Goal: Information Seeking & Learning: Learn about a topic

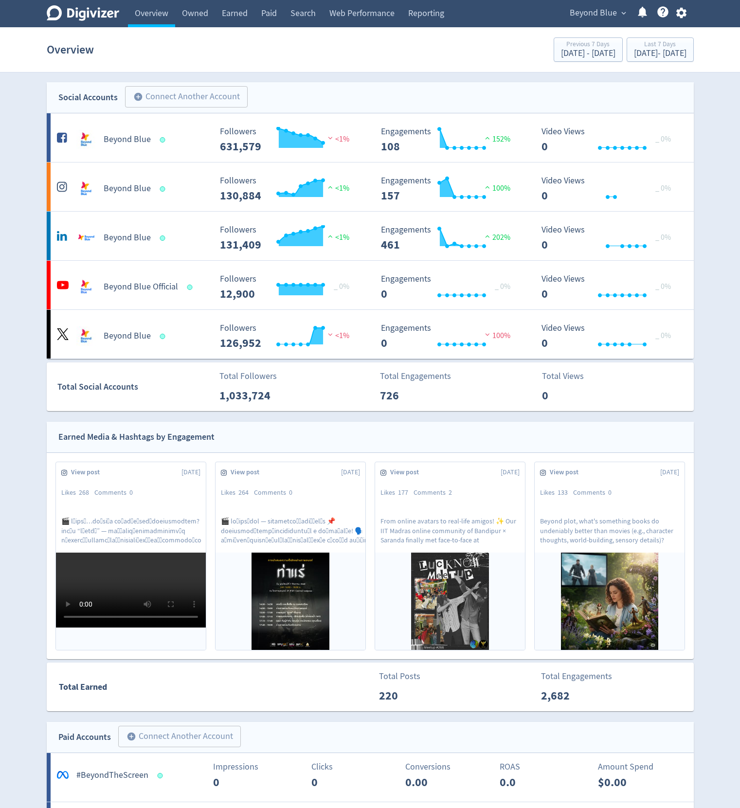
click at [604, 11] on span "Beyond Blue" at bounding box center [593, 13] width 47 height 16
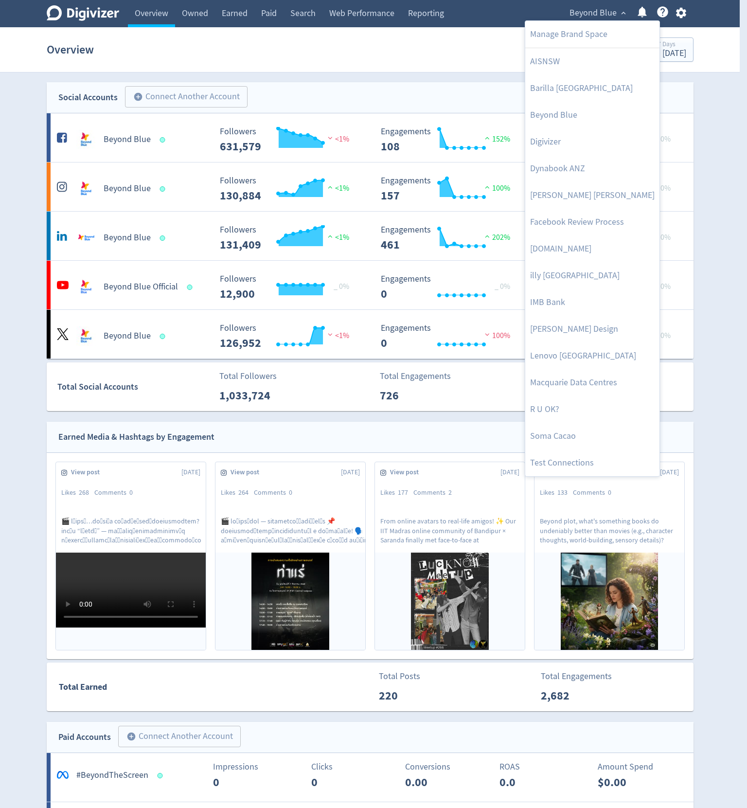
click at [726, 81] on div at bounding box center [373, 404] width 747 height 808
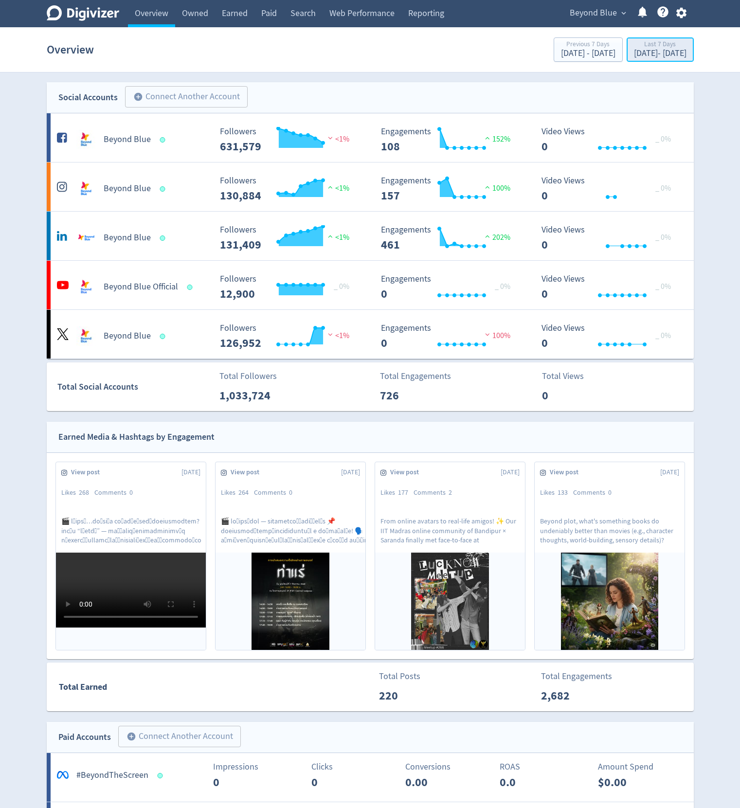
click at [658, 52] on div "[DATE] - [DATE]" at bounding box center [660, 53] width 53 height 9
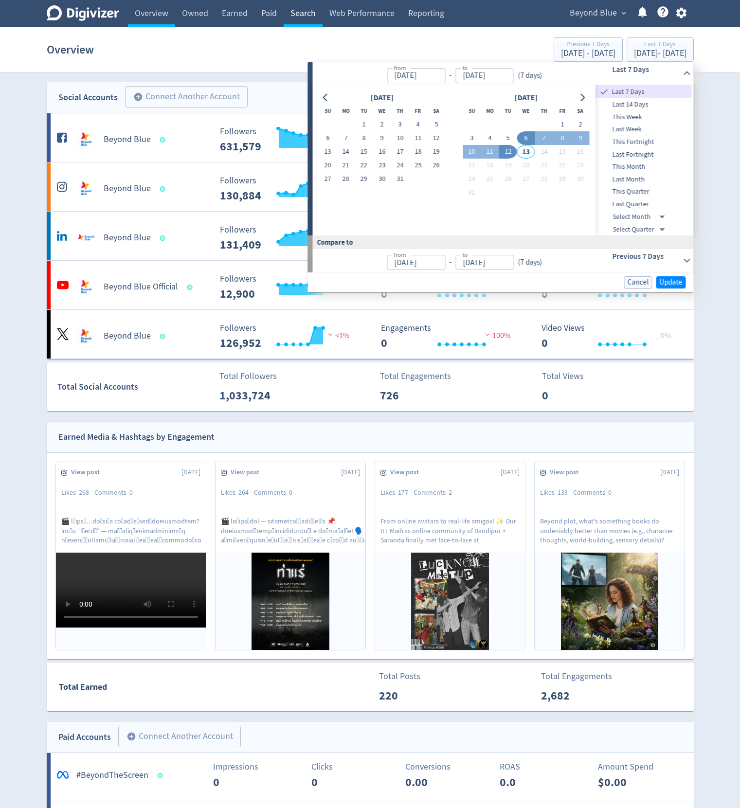
click at [292, 11] on link "Search" at bounding box center [303, 13] width 39 height 27
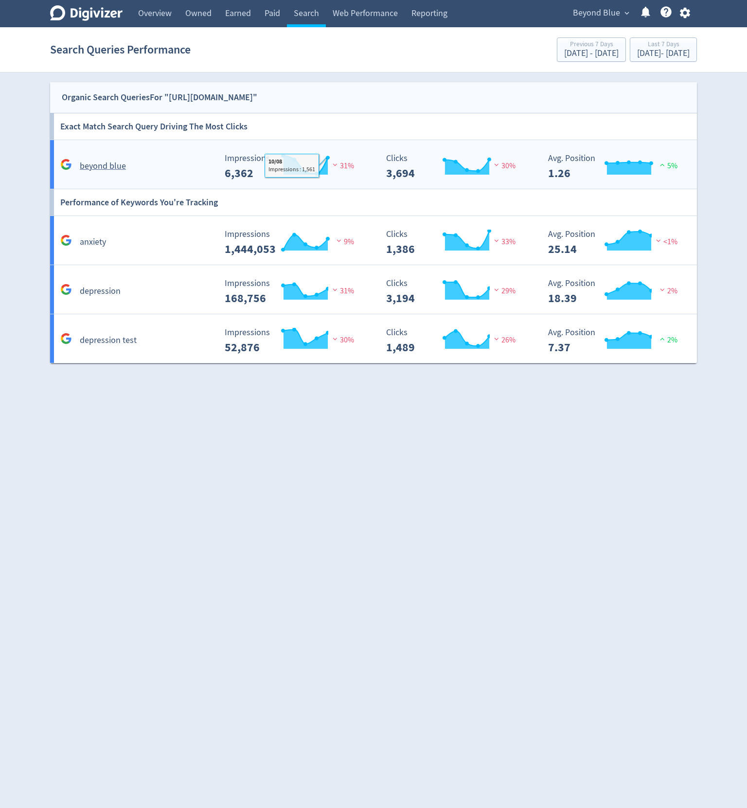
click at [369, 152] on div "Created with Highcharts 10.3.3 Impressions 6,362 31% 10/08 Impressions : 1,561" at bounding box center [297, 163] width 162 height 34
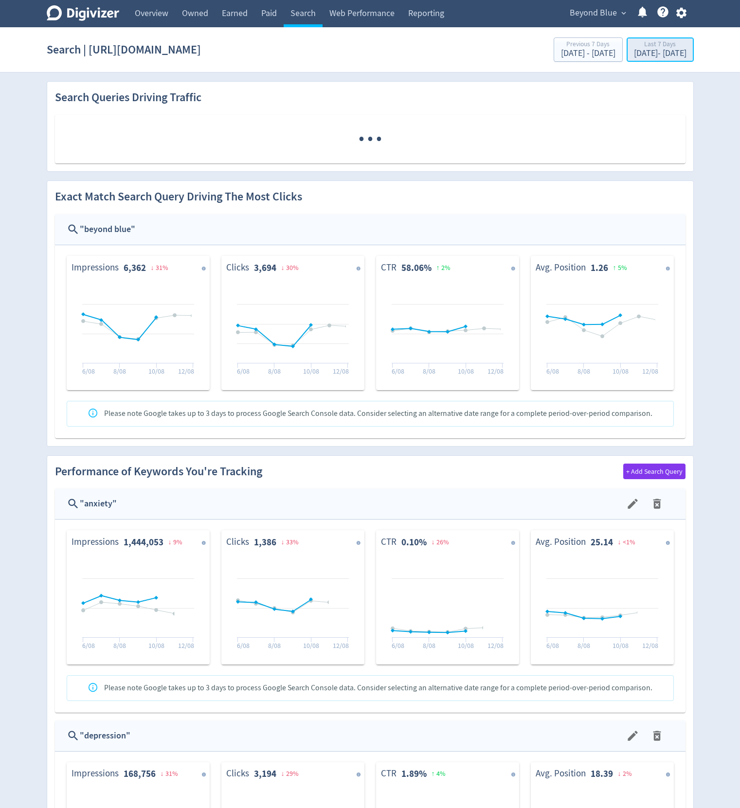
click at [657, 47] on div "Last 7 Days" at bounding box center [660, 45] width 53 height 8
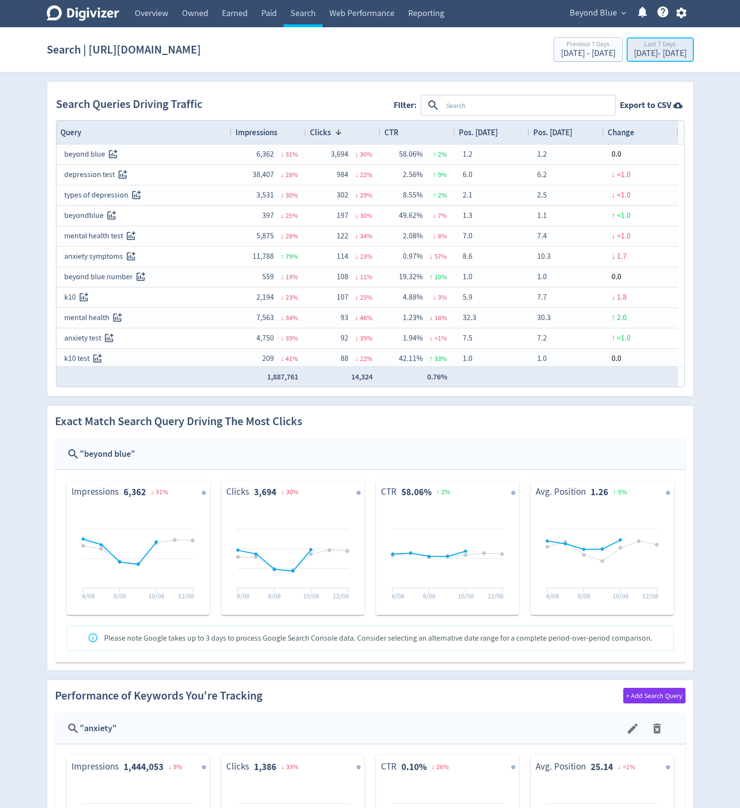
click at [670, 49] on div "[DATE] - [DATE]" at bounding box center [660, 53] width 53 height 9
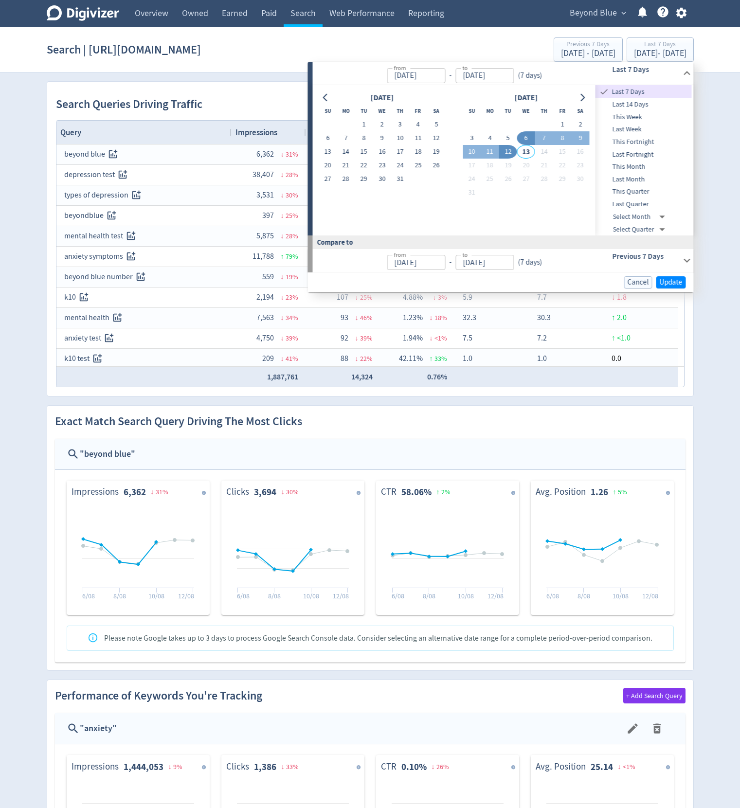
click at [627, 193] on span "This Quarter" at bounding box center [643, 191] width 96 height 11
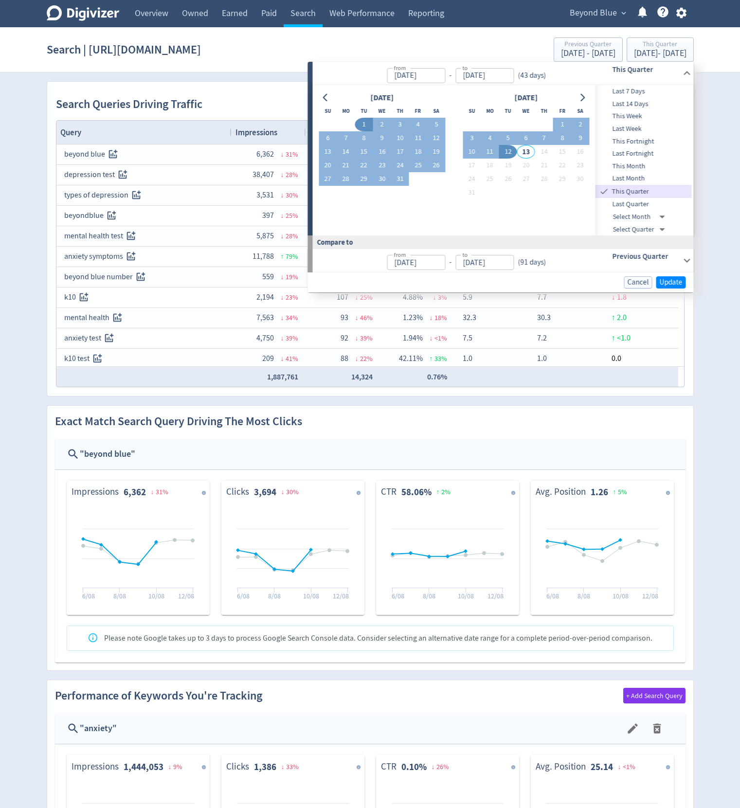
type input "[DATE]"
click at [665, 277] on button "Update" at bounding box center [671, 282] width 30 height 12
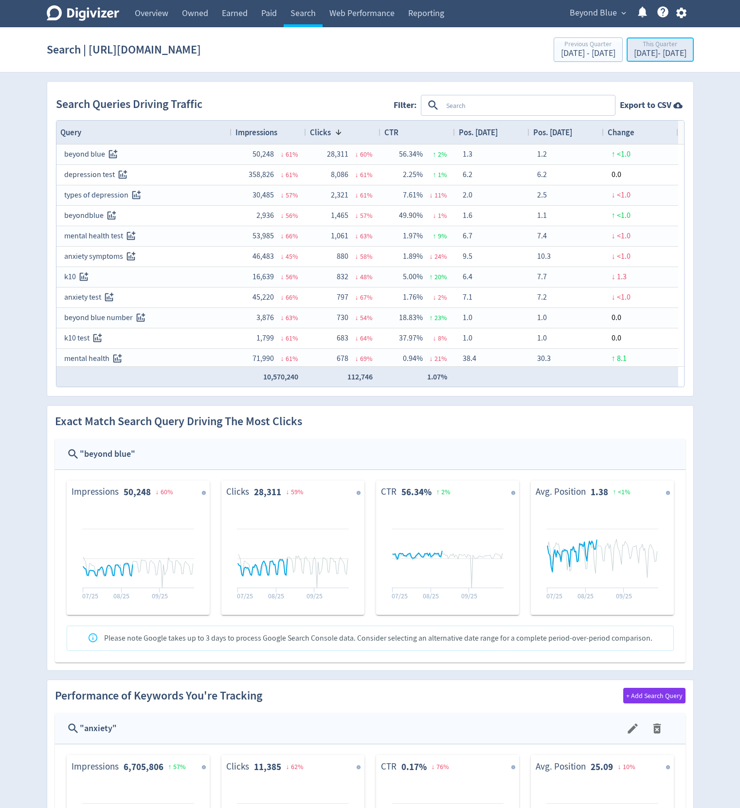
click at [645, 44] on div "This Quarter" at bounding box center [660, 45] width 53 height 8
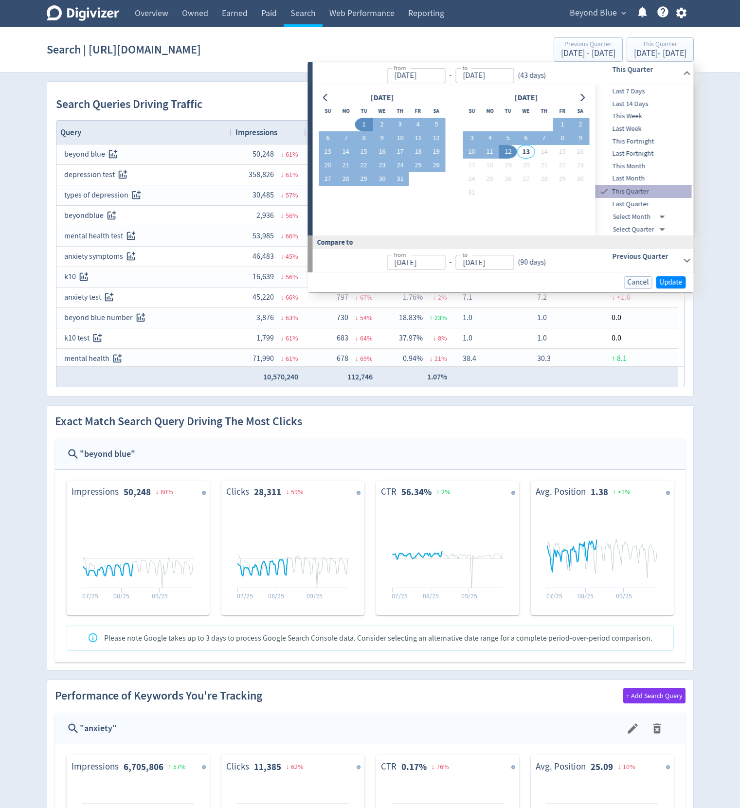
click at [654, 194] on span "This Quarter" at bounding box center [651, 191] width 82 height 11
click at [675, 283] on span "Update" at bounding box center [671, 282] width 23 height 7
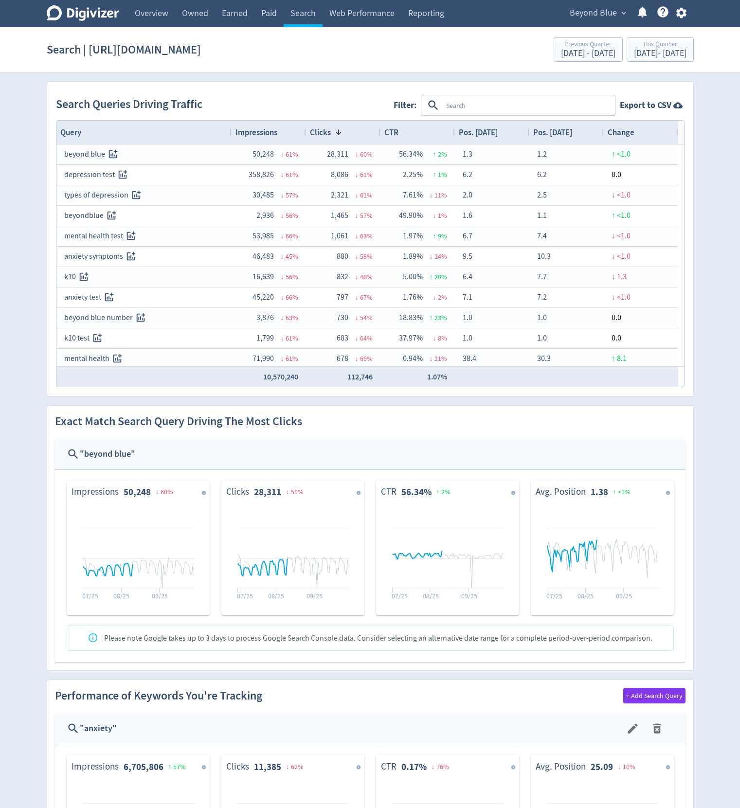
drag, startPoint x: 32, startPoint y: 397, endPoint x: 134, endPoint y: 643, distance: 266.5
click at [138, 637] on div "Please note Google takes up to 3 days to process Google Search Console data. Co…" at bounding box center [378, 638] width 548 height 19
drag, startPoint x: 37, startPoint y: 536, endPoint x: 129, endPoint y: 782, distance: 262.8
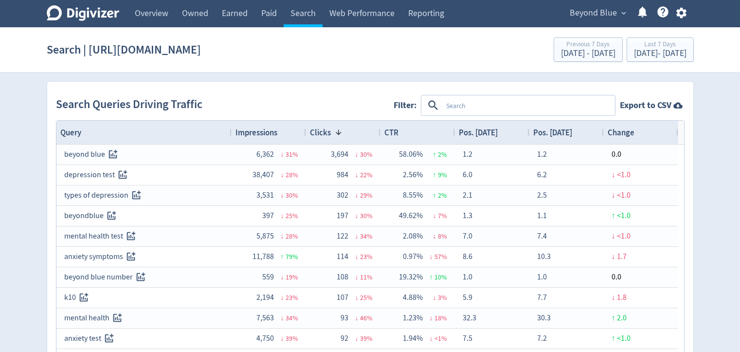
click at [598, 6] on span "Beyond Blue" at bounding box center [593, 13] width 47 height 16
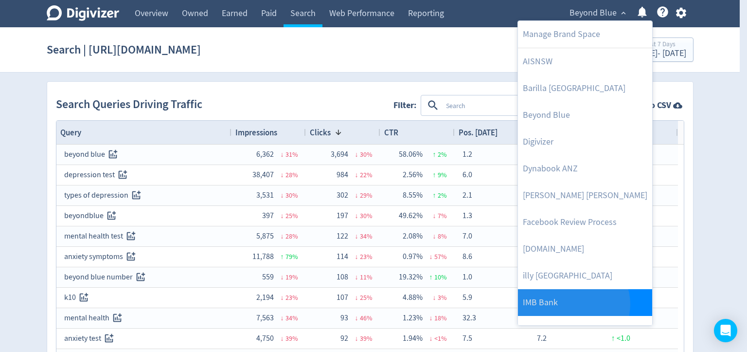
click at [573, 304] on link "IMB Bank" at bounding box center [585, 302] width 134 height 27
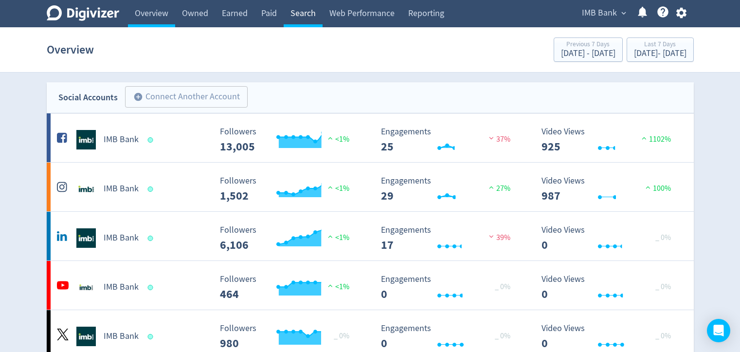
click at [309, 13] on link "Search" at bounding box center [303, 13] width 39 height 27
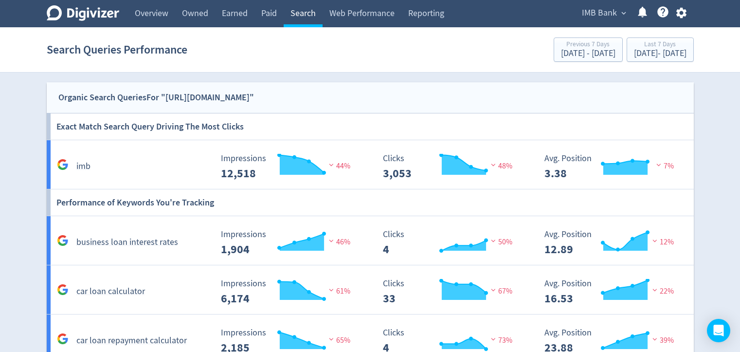
click at [311, 9] on link "Search" at bounding box center [303, 13] width 39 height 27
click at [725, 104] on div "Digivizer Logo Mark Digivizer Logo Overview Owned Earned Paid Search Web Perfor…" at bounding box center [370, 181] width 740 height 363
click at [157, 159] on div "imb" at bounding box center [133, 166] width 158 height 15
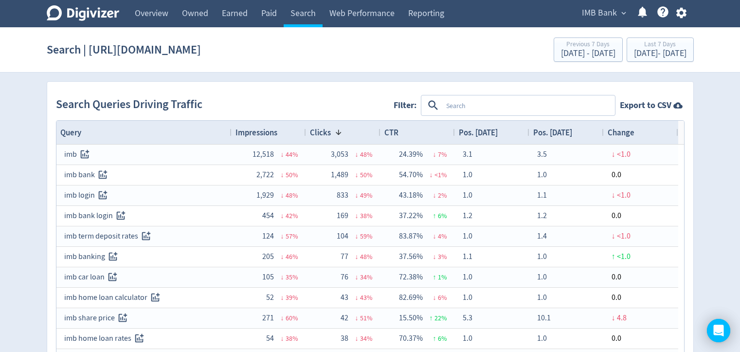
click at [606, 17] on span "IMB Bank" at bounding box center [599, 13] width 35 height 16
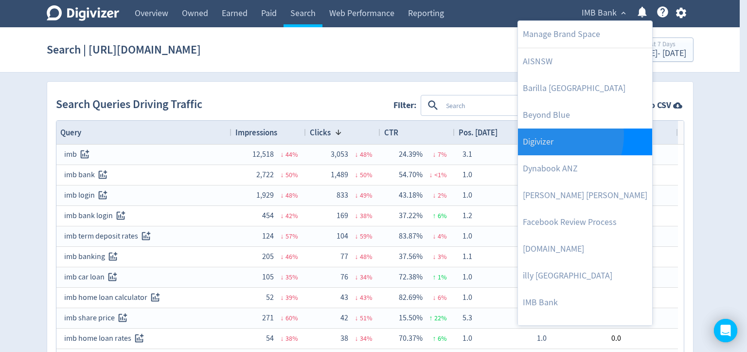
click at [548, 135] on link "Digivizer" at bounding box center [585, 141] width 134 height 27
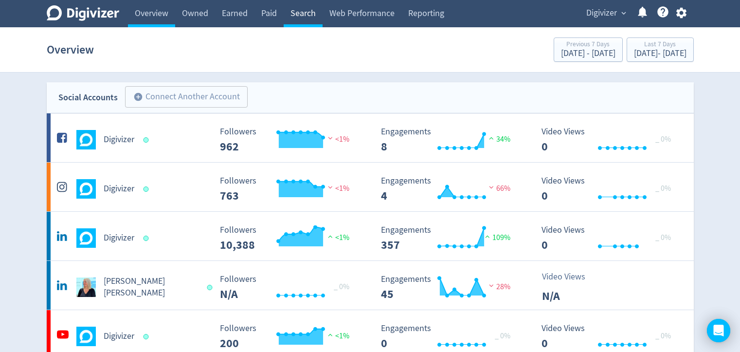
click at [314, 9] on link "Search" at bounding box center [303, 13] width 39 height 27
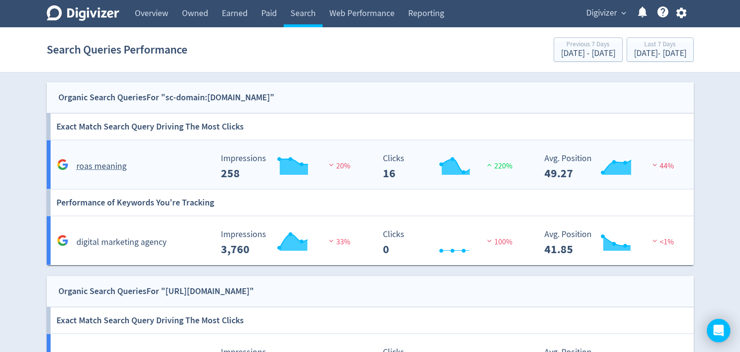
click at [180, 170] on div "roas meaning" at bounding box center [133, 166] width 158 height 15
